Goal: Task Accomplishment & Management: Manage account settings

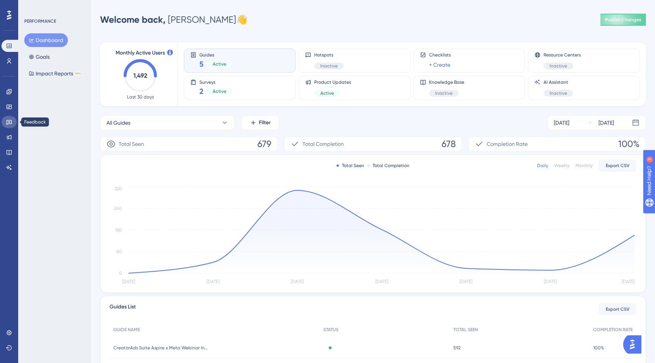
click at [6, 119] on icon at bounding box center [9, 122] width 6 height 6
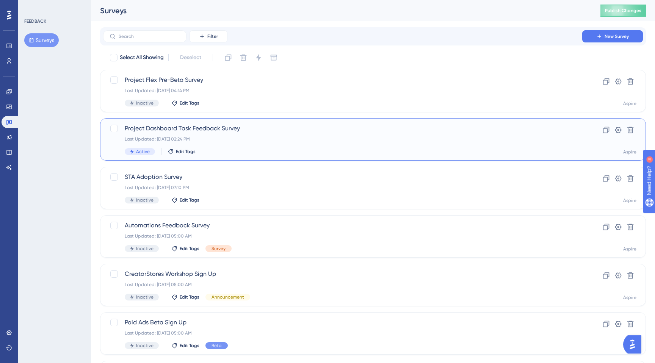
click at [192, 141] on div "Last Updated: Jul 30 2025, 02:24 PM" at bounding box center [343, 139] width 436 height 6
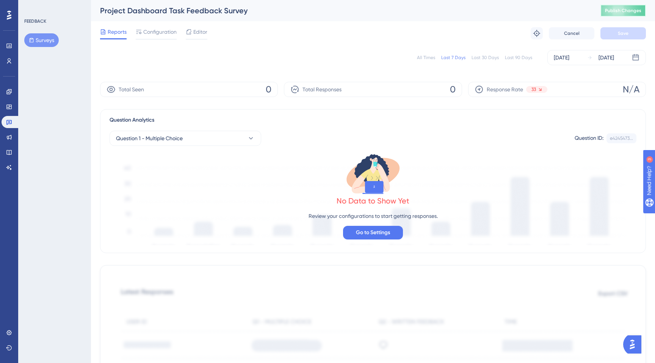
click at [629, 15] on button "Publish Changes" at bounding box center [622, 11] width 45 height 12
click at [239, 10] on button at bounding box center [235, 14] width 12 height 12
click at [230, 47] on div "All Times Last 7 Days Last 30 Days Last 90 Days Aug 05 2025 Aug 11 2025" at bounding box center [373, 57] width 546 height 24
click at [11, 51] on link at bounding box center [9, 46] width 15 height 12
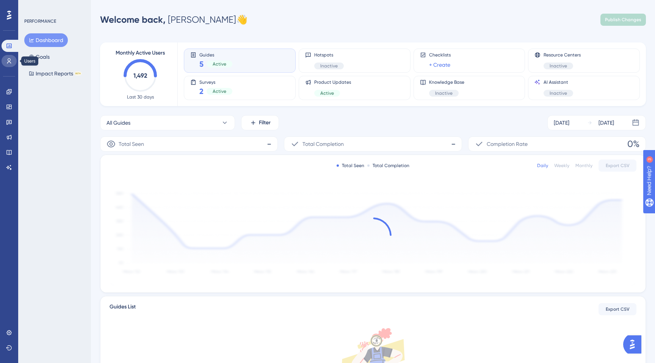
click at [11, 59] on icon at bounding box center [9, 61] width 6 height 6
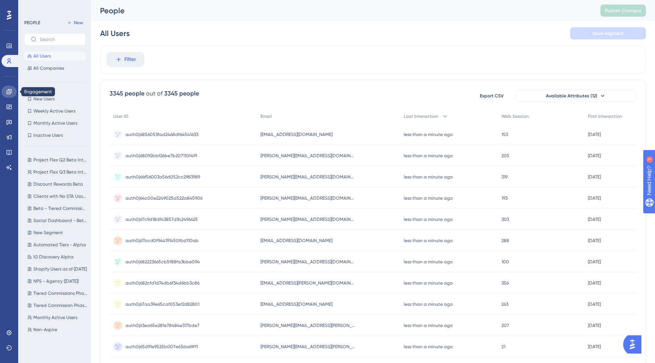
click at [8, 94] on icon at bounding box center [8, 91] width 5 height 5
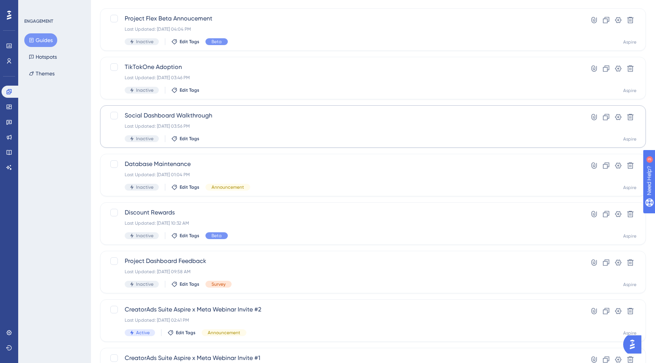
scroll to position [78, 0]
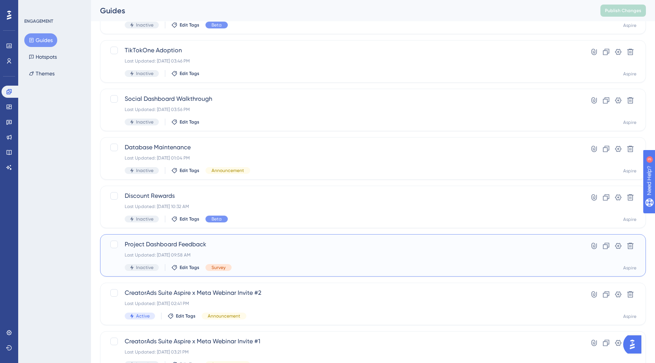
click at [258, 248] on span "Project Dashboard Feedback" at bounding box center [343, 244] width 436 height 9
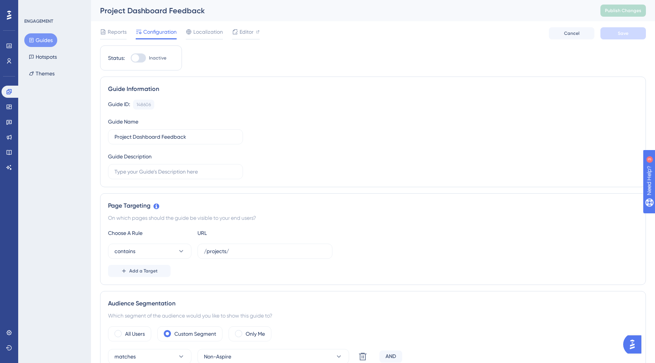
scroll to position [4, 0]
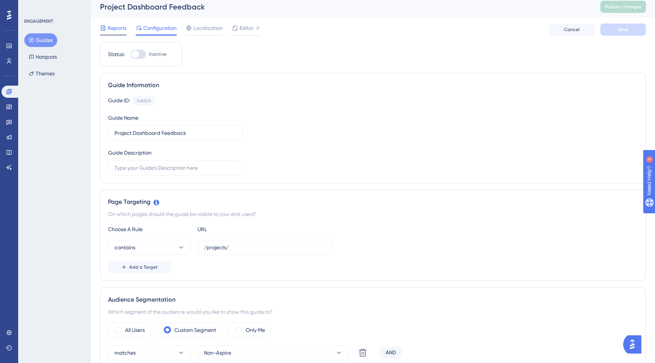
click at [110, 23] on span "Reports" at bounding box center [117, 27] width 19 height 9
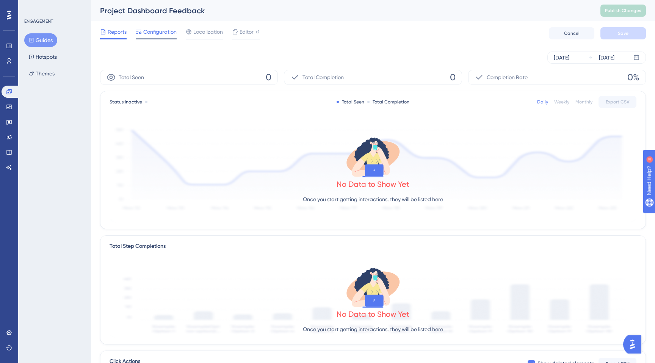
click at [161, 33] on span "Configuration" at bounding box center [159, 31] width 33 height 9
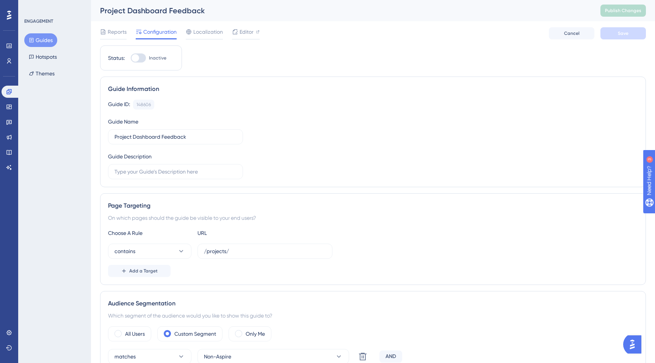
click at [108, 29] on span "Reports" at bounding box center [117, 31] width 19 height 9
